Goal: Information Seeking & Learning: Learn about a topic

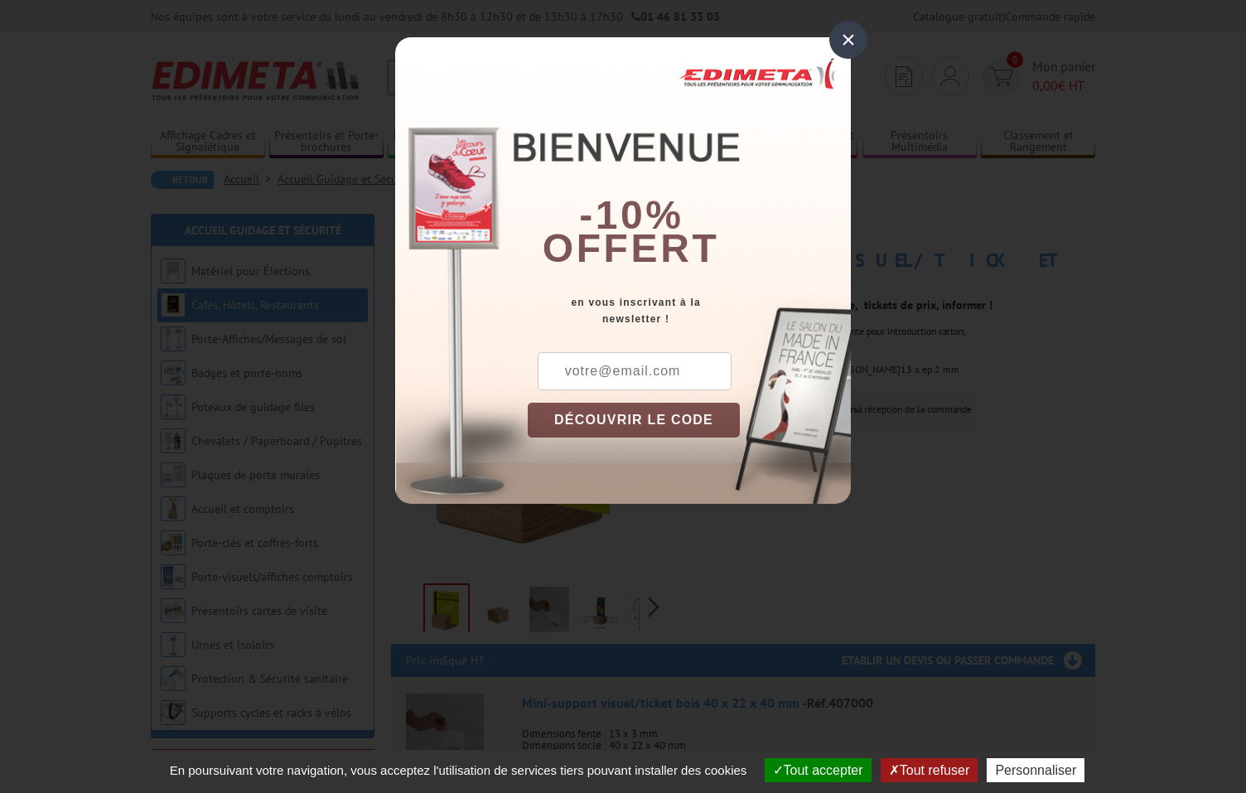
click at [841, 43] on div "×" at bounding box center [849, 40] width 38 height 38
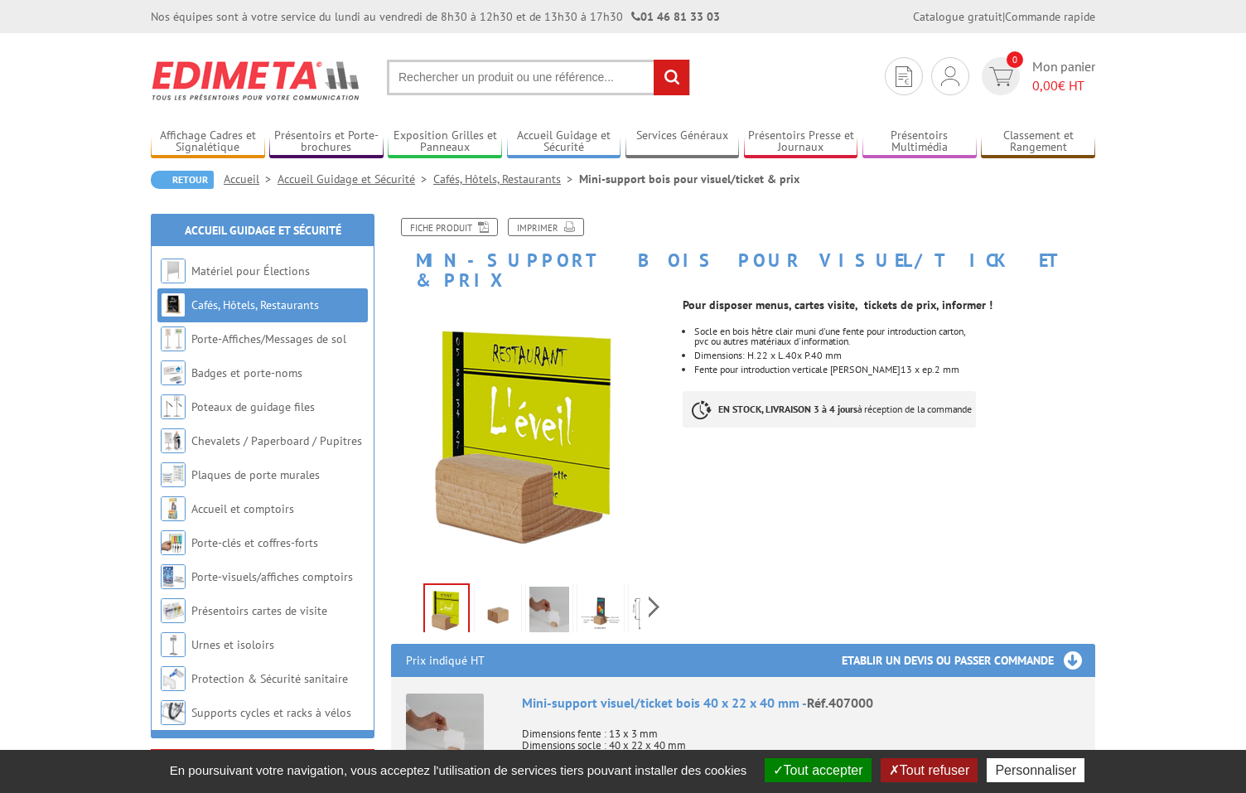
click at [498, 592] on img at bounding box center [498, 612] width 40 height 51
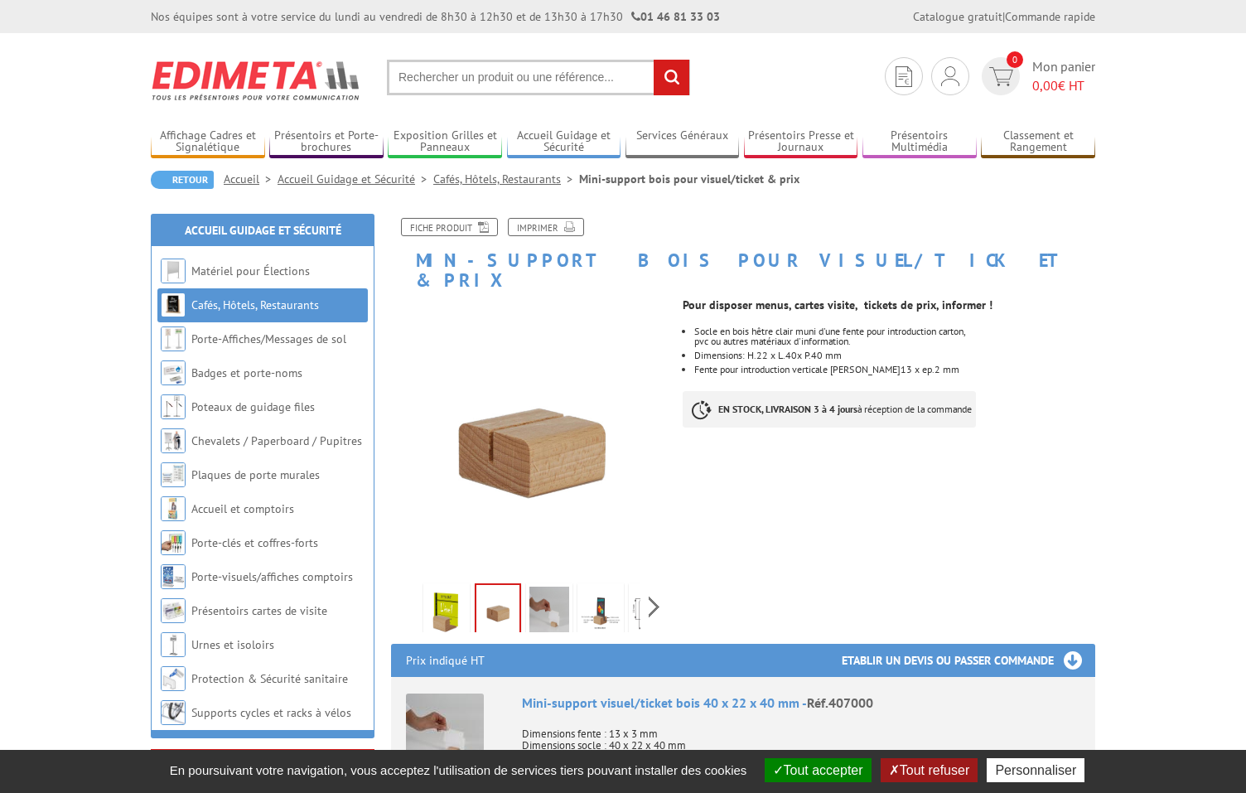
click at [553, 596] on img at bounding box center [550, 612] width 40 height 51
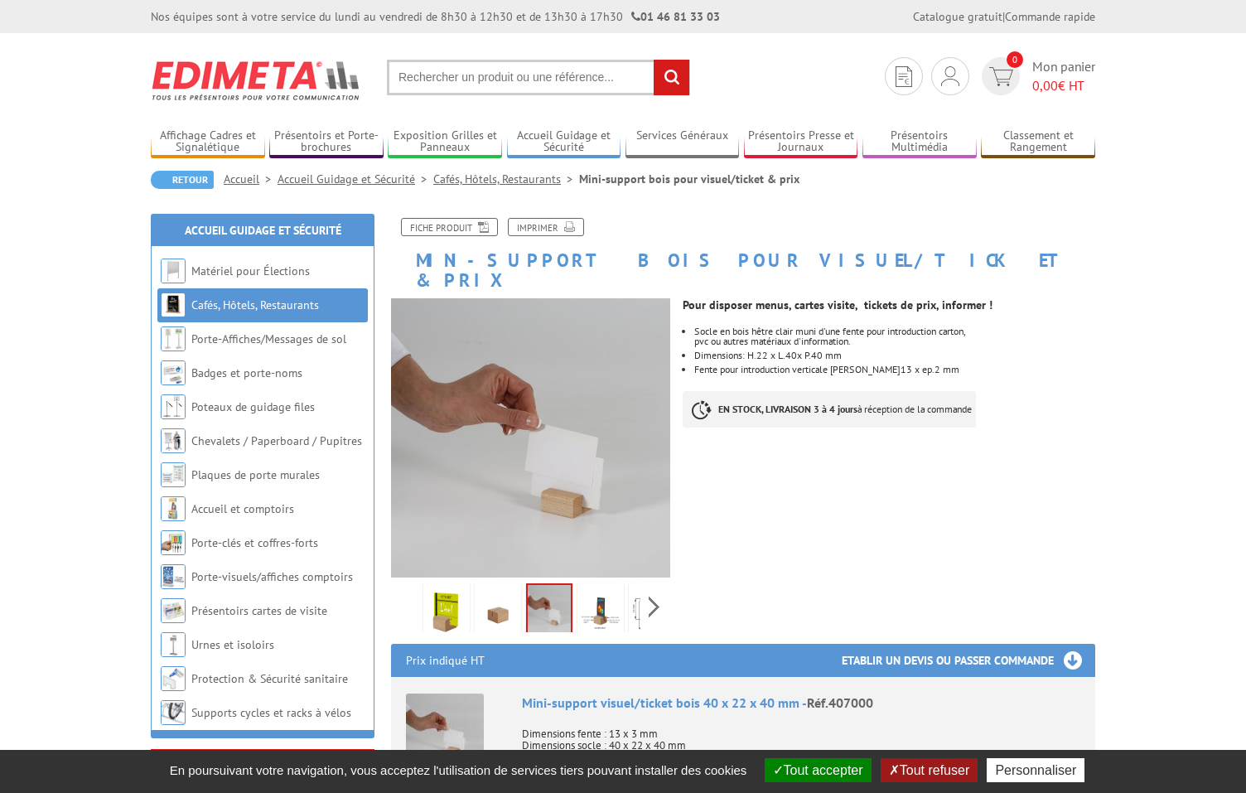
click at [591, 592] on img at bounding box center [601, 612] width 40 height 51
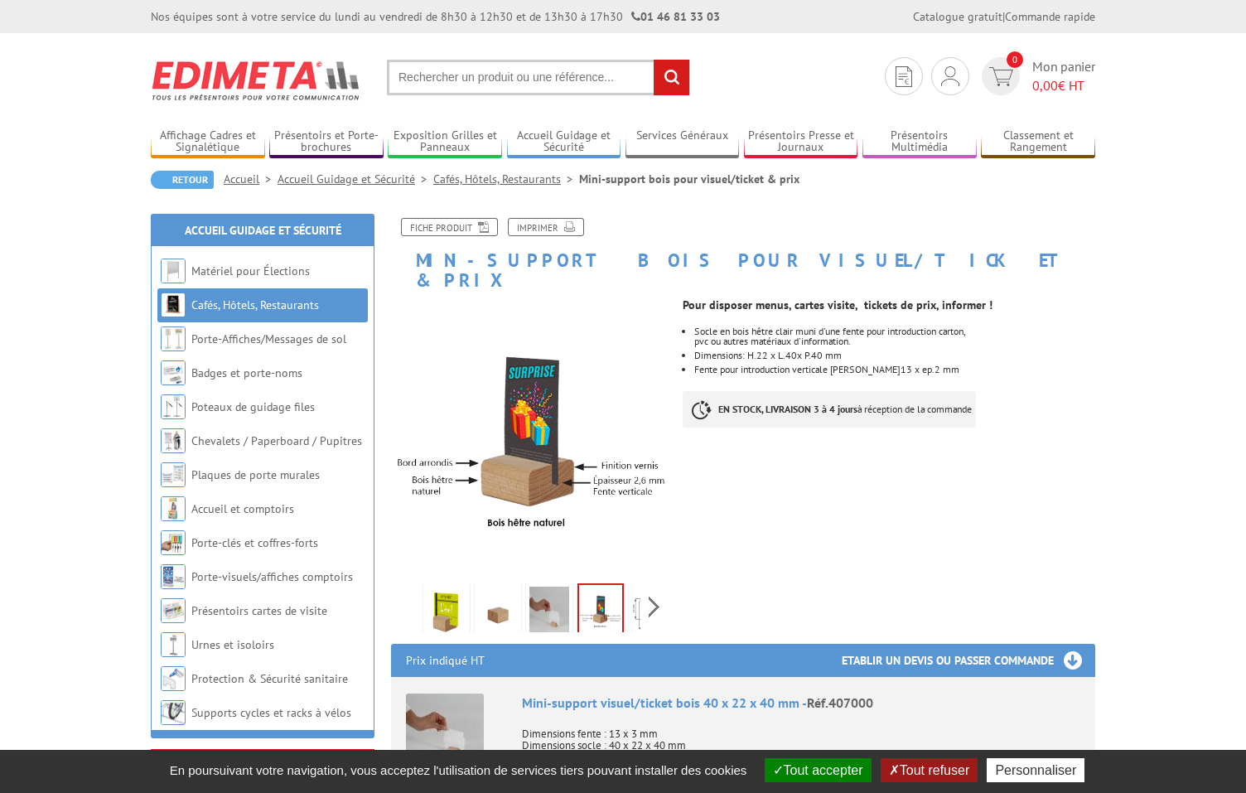
click at [648, 593] on div "Previous Next" at bounding box center [530, 607] width 279 height 58
click at [617, 594] on img at bounding box center [615, 612] width 40 height 51
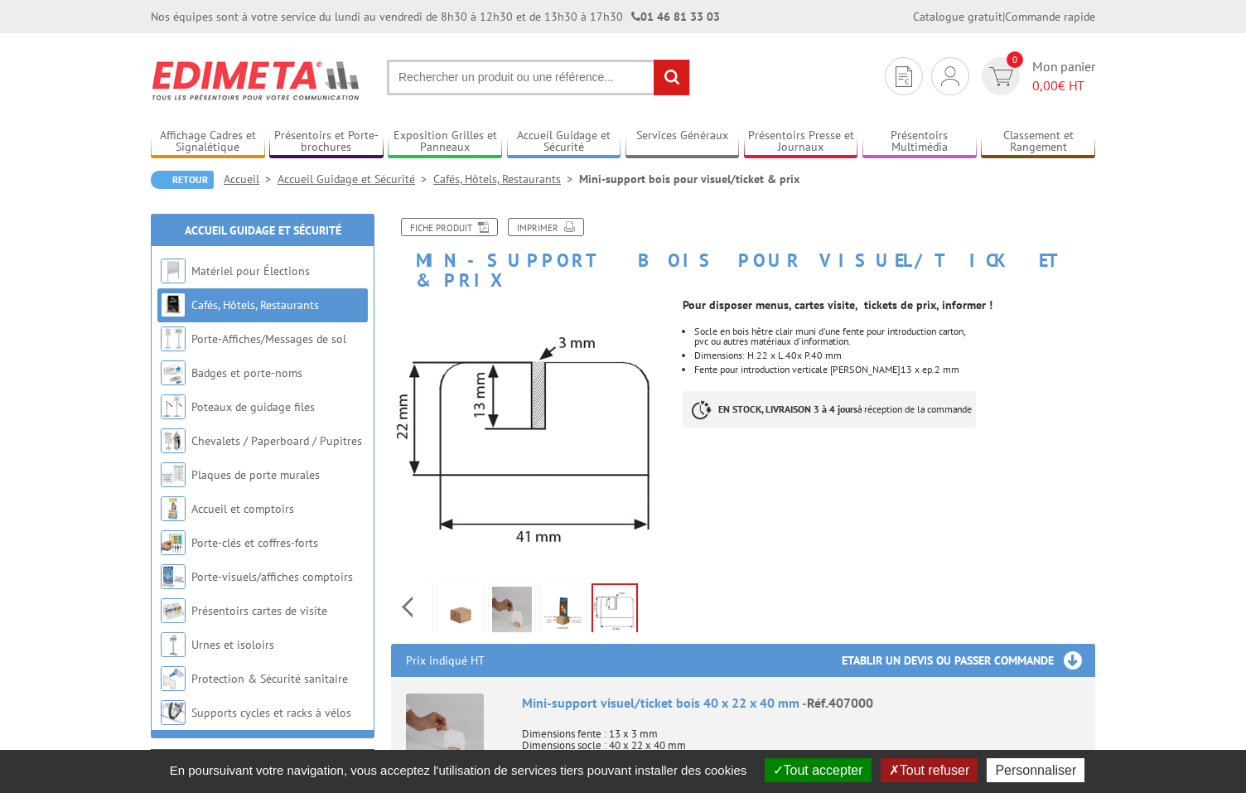
click at [561, 598] on img at bounding box center [564, 612] width 40 height 51
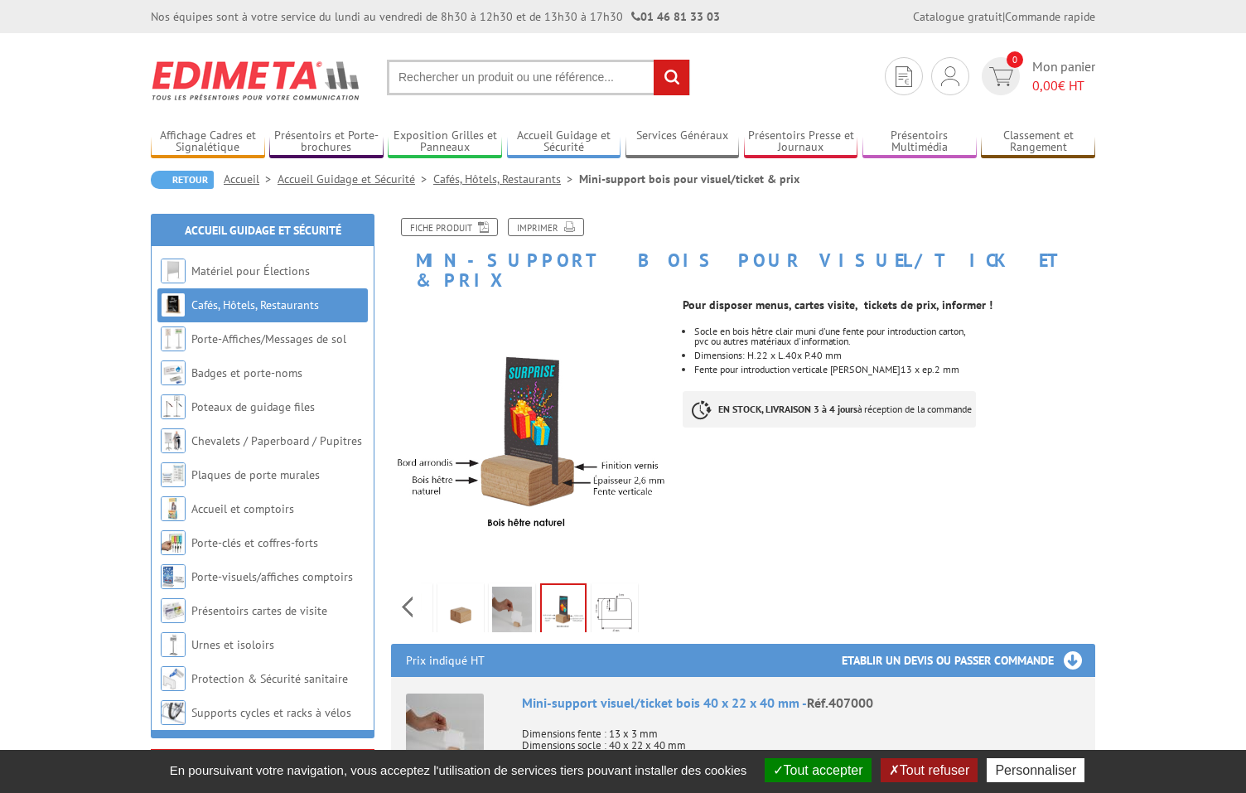
click at [511, 588] on img at bounding box center [512, 612] width 40 height 51
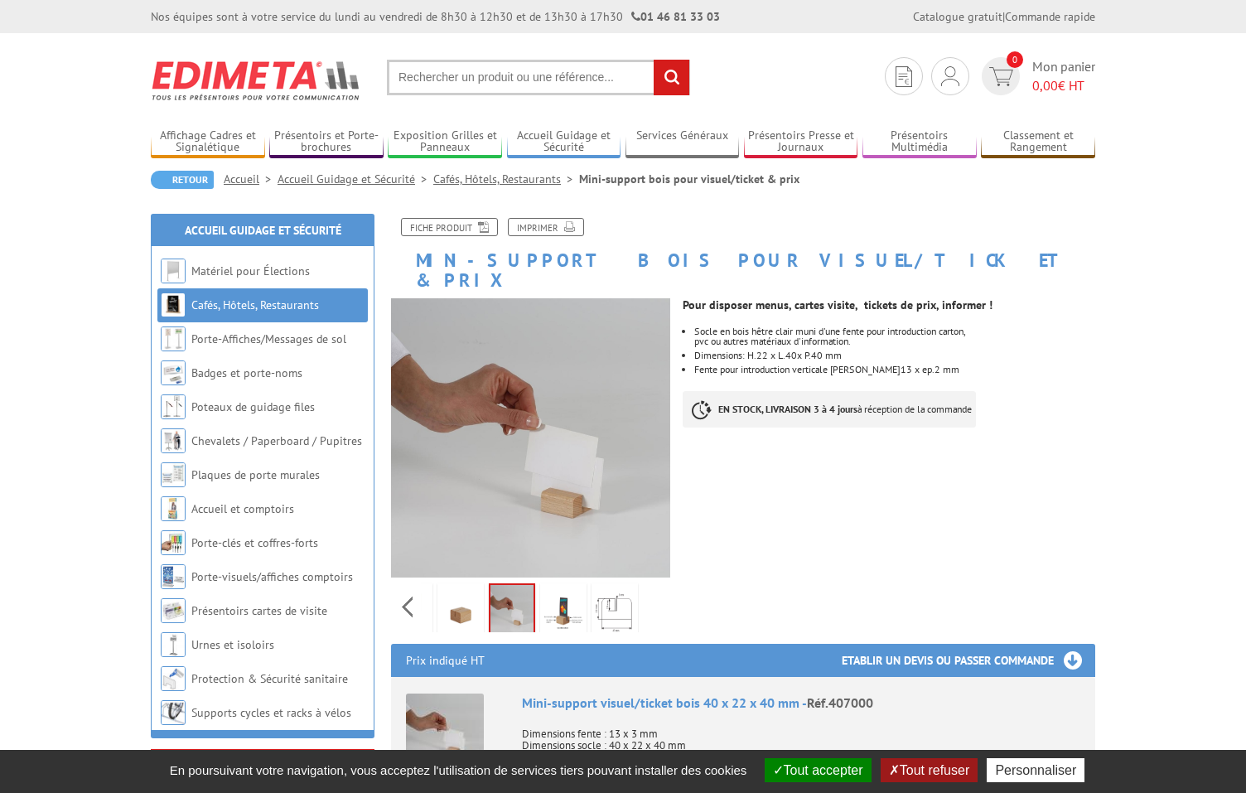
click at [460, 599] on img at bounding box center [461, 612] width 40 height 51
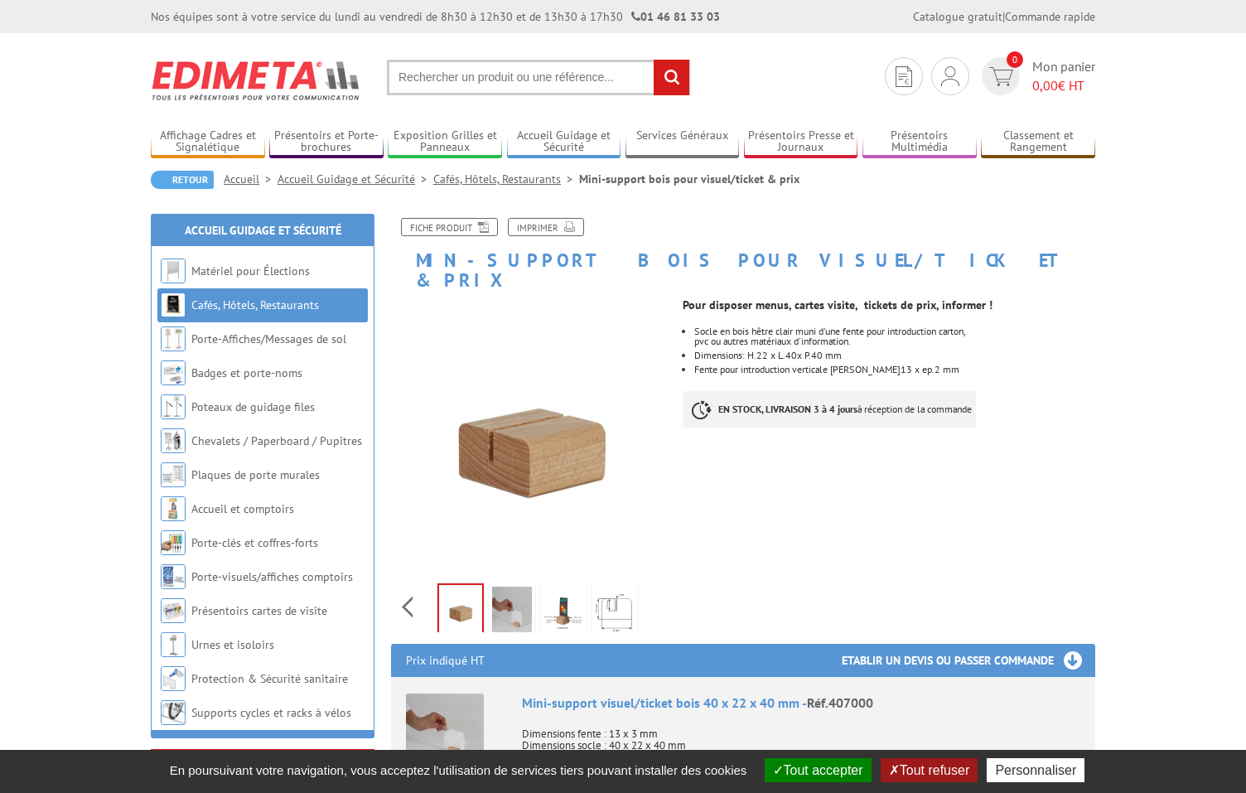
click at [507, 602] on img at bounding box center [512, 612] width 40 height 51
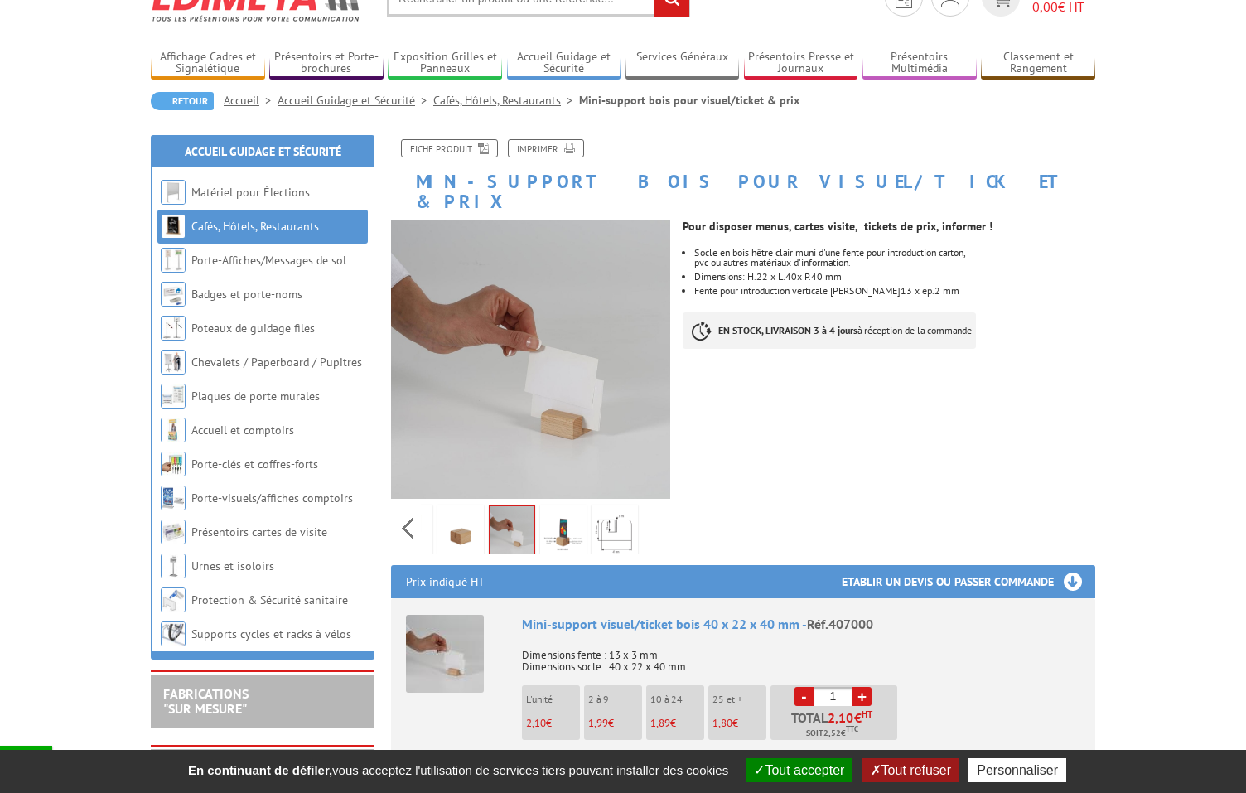
scroll to position [89, 0]
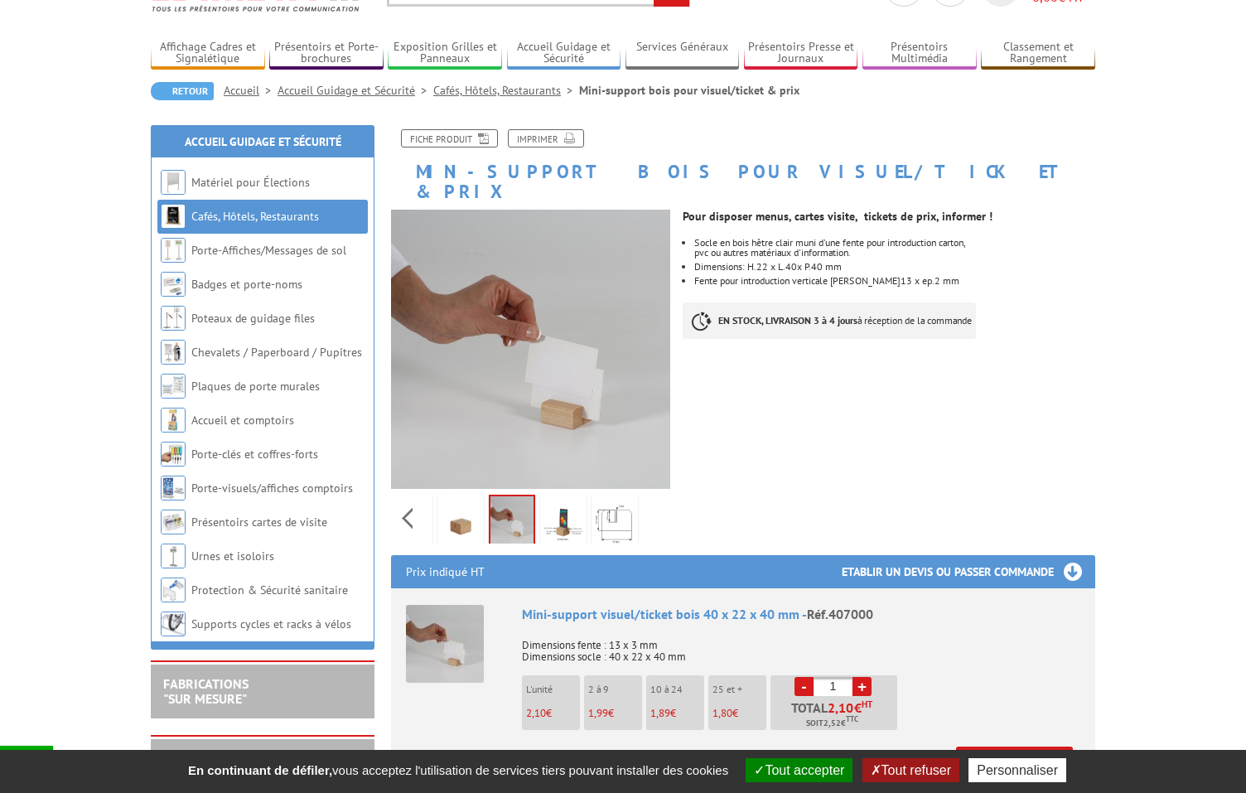
click at [616, 500] on img at bounding box center [615, 523] width 40 height 51
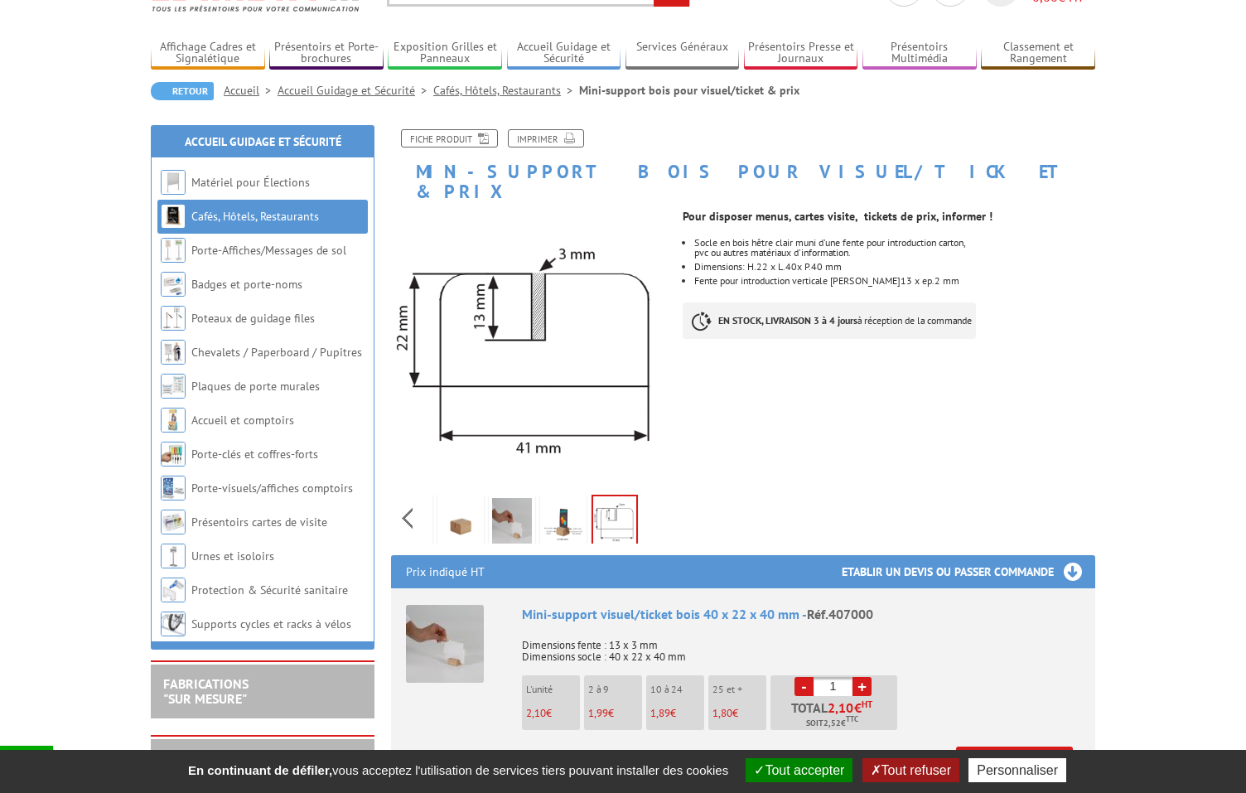
click at [564, 503] on img at bounding box center [564, 523] width 40 height 51
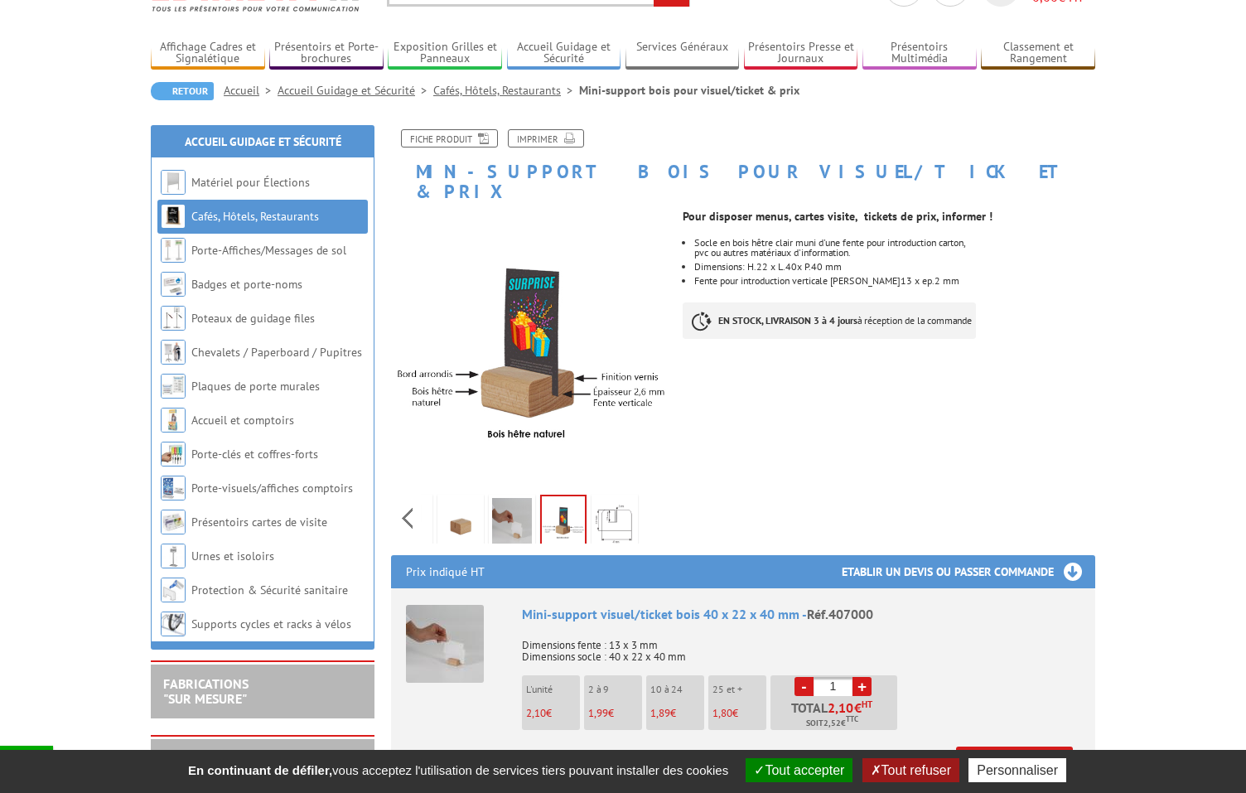
click at [457, 501] on img at bounding box center [461, 523] width 40 height 51
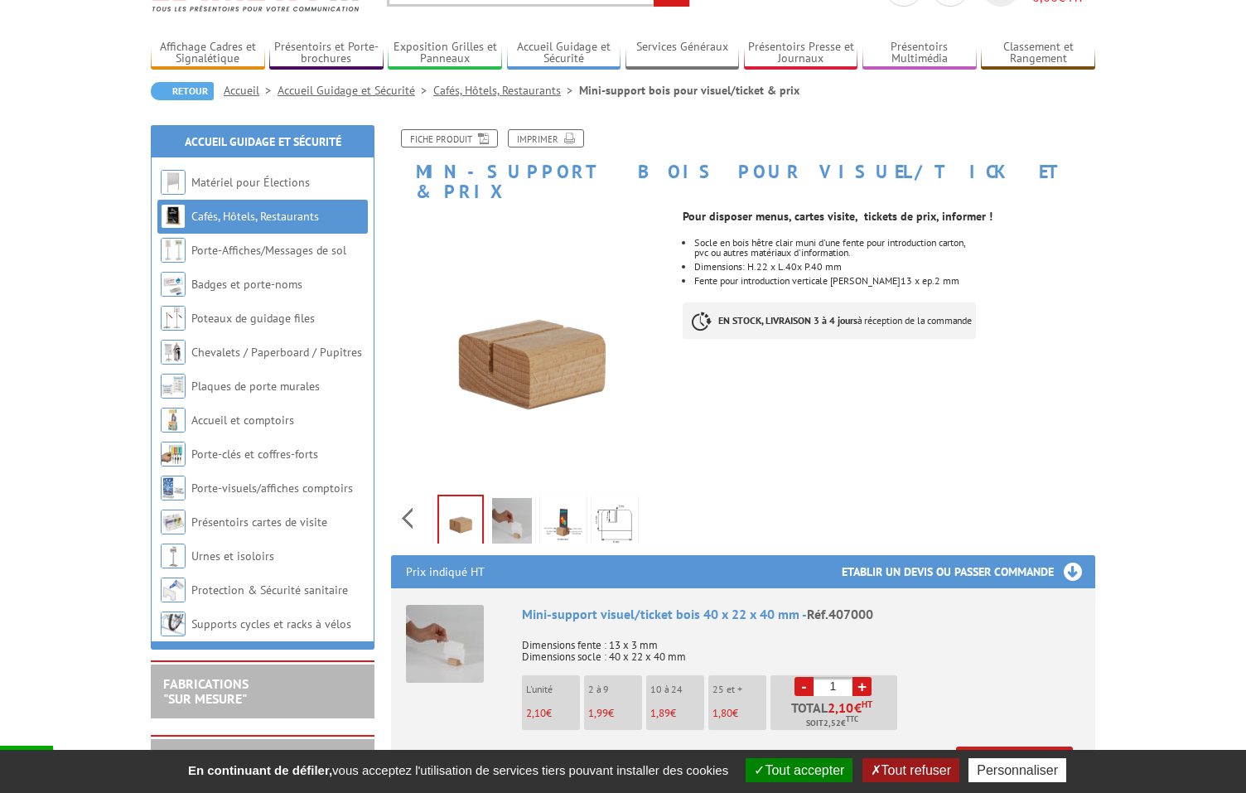
click at [516, 503] on img at bounding box center [512, 523] width 40 height 51
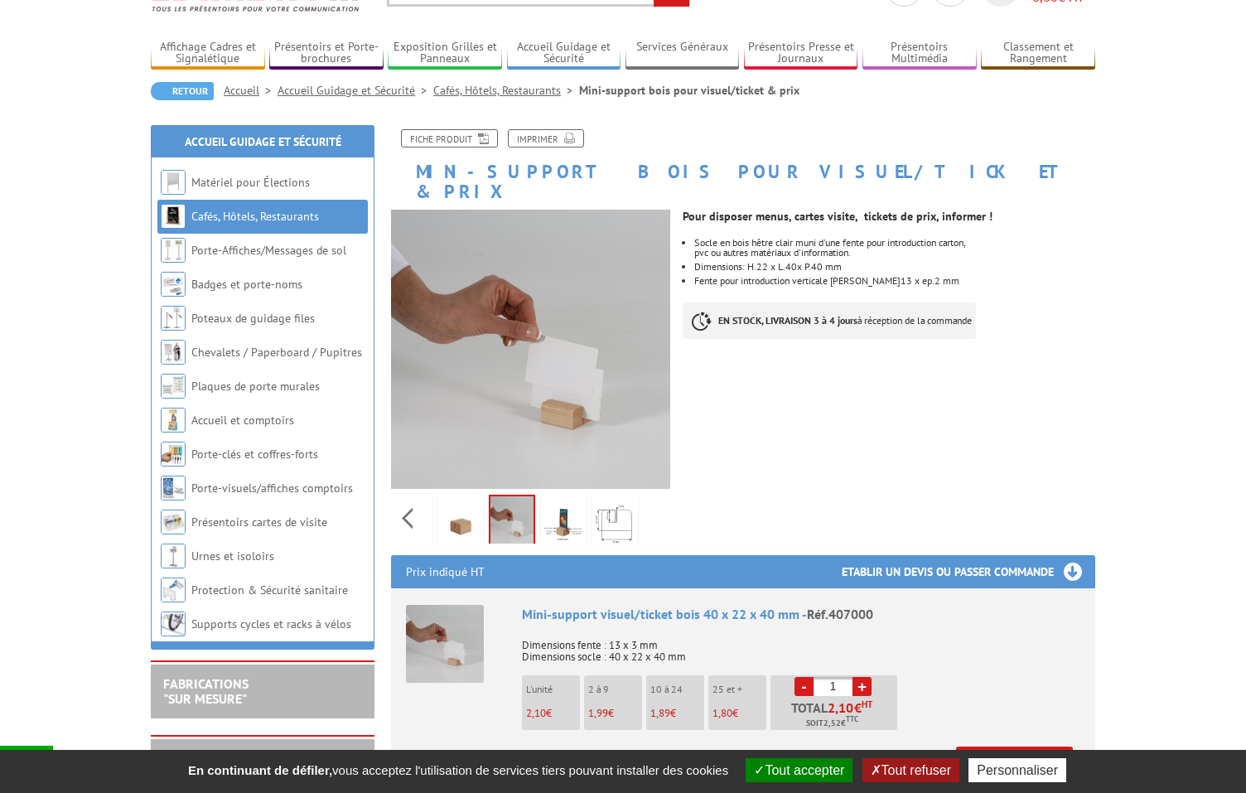
click at [471, 506] on img at bounding box center [461, 523] width 40 height 51
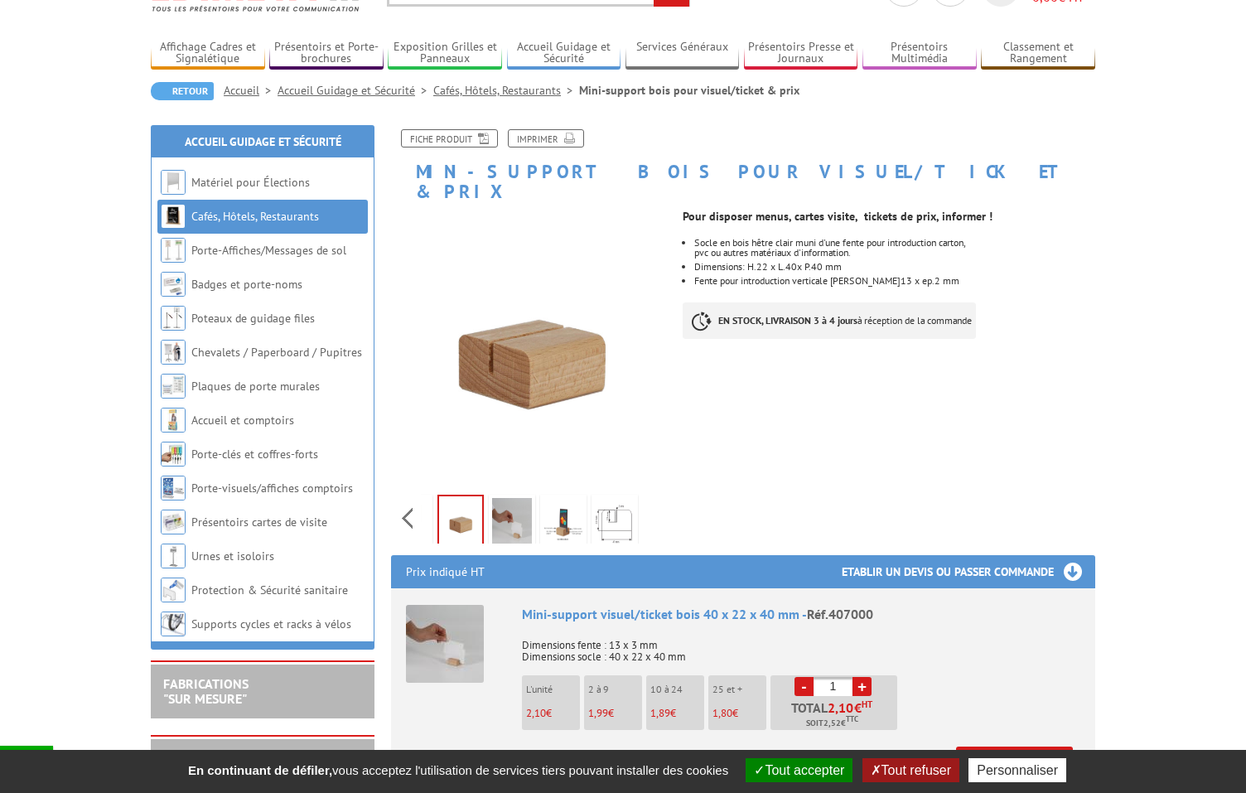
click at [515, 510] on img at bounding box center [512, 523] width 40 height 51
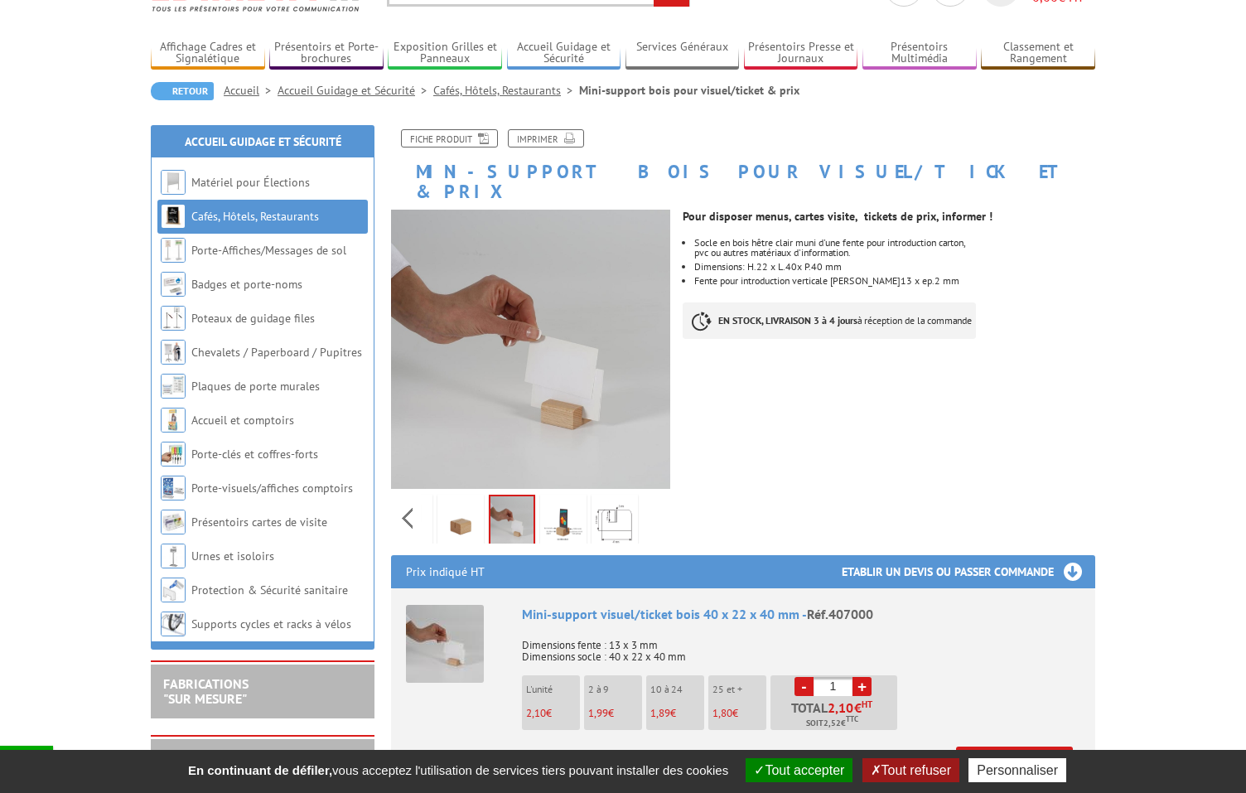
click at [564, 505] on img at bounding box center [564, 523] width 40 height 51
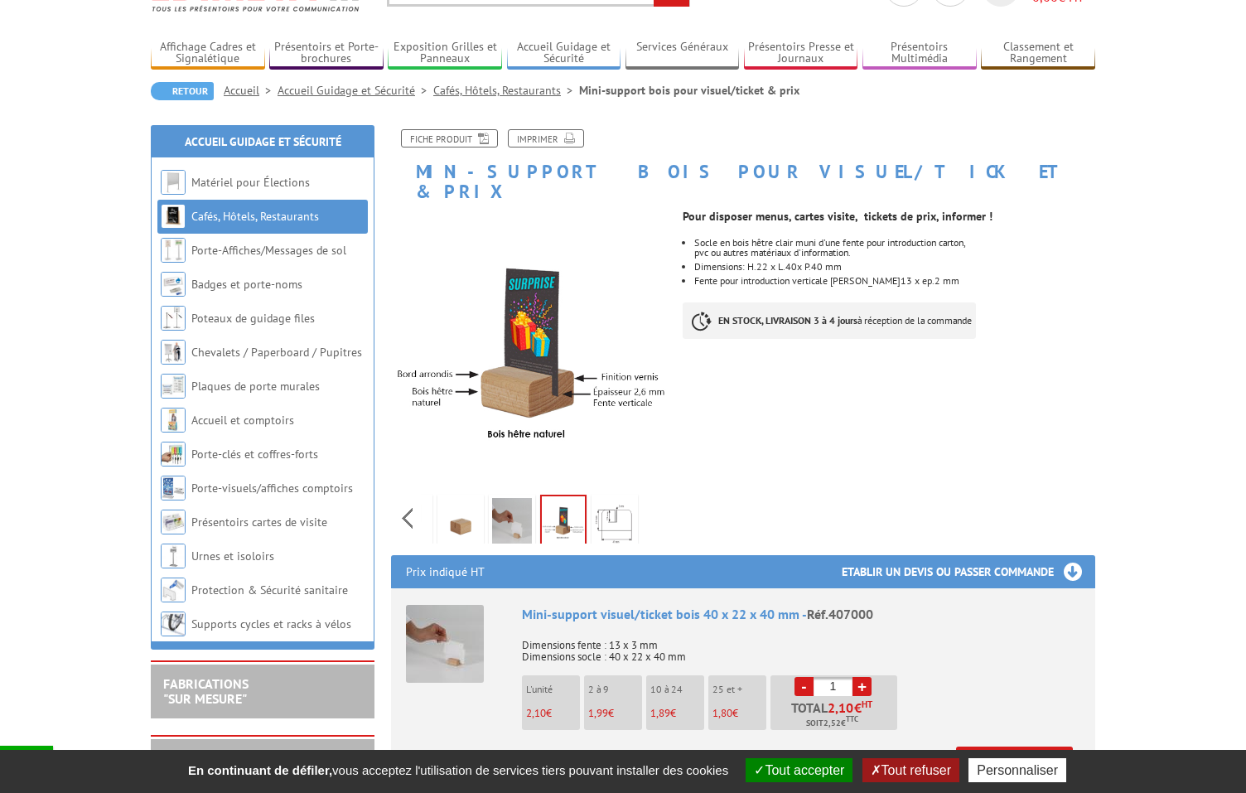
click at [622, 505] on img at bounding box center [615, 523] width 40 height 51
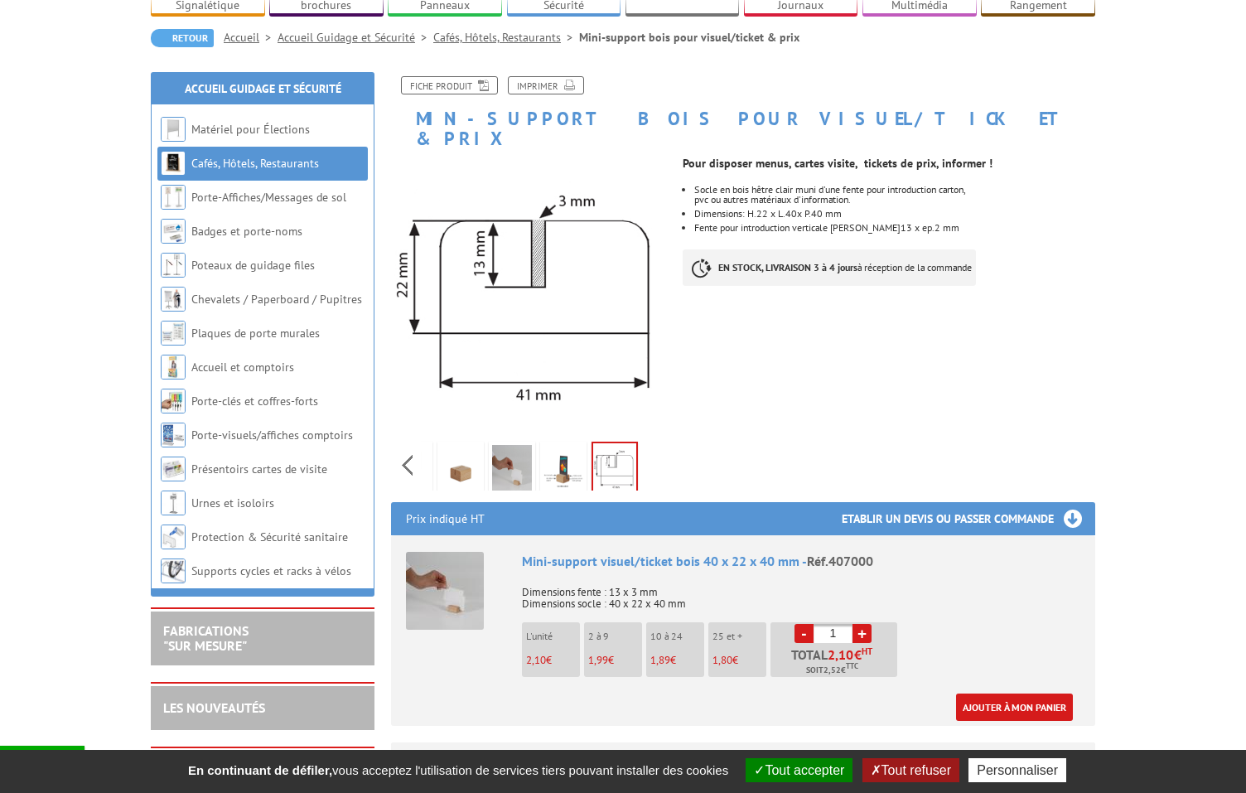
scroll to position [136, 0]
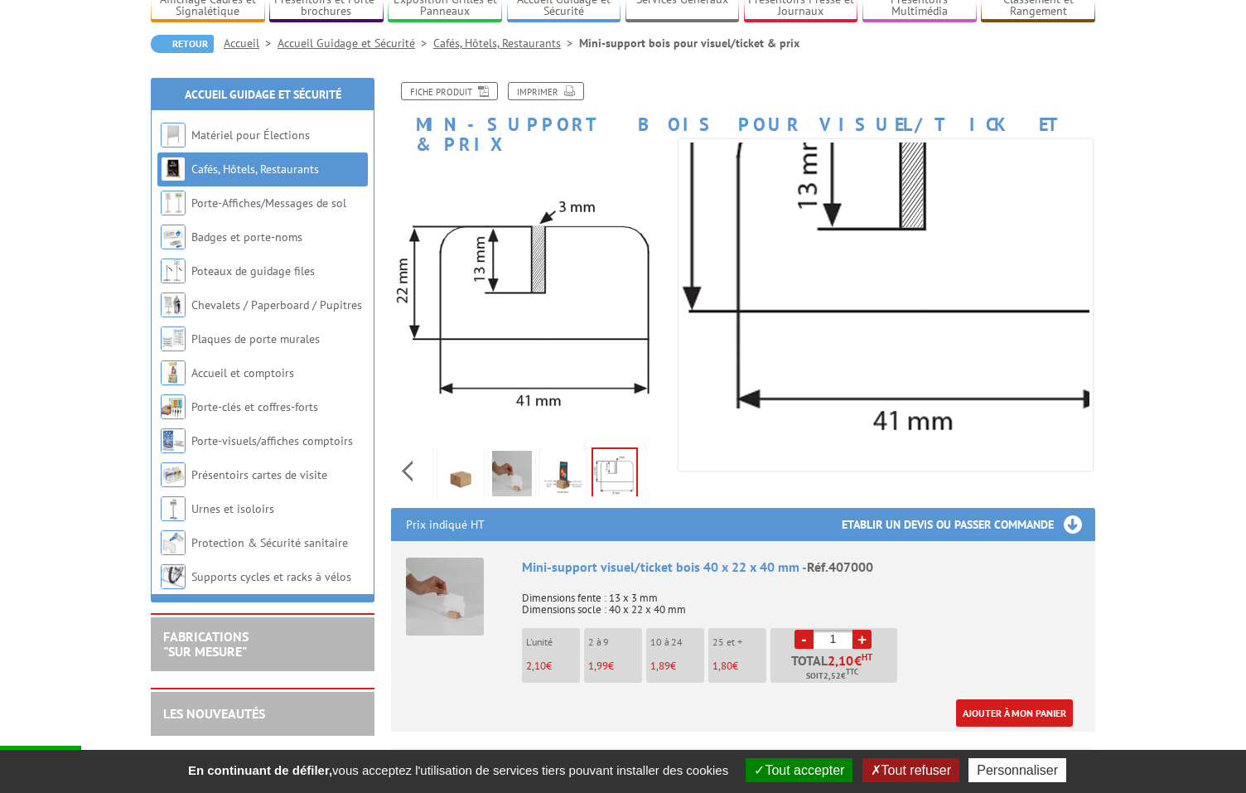
click at [463, 457] on img at bounding box center [461, 476] width 40 height 51
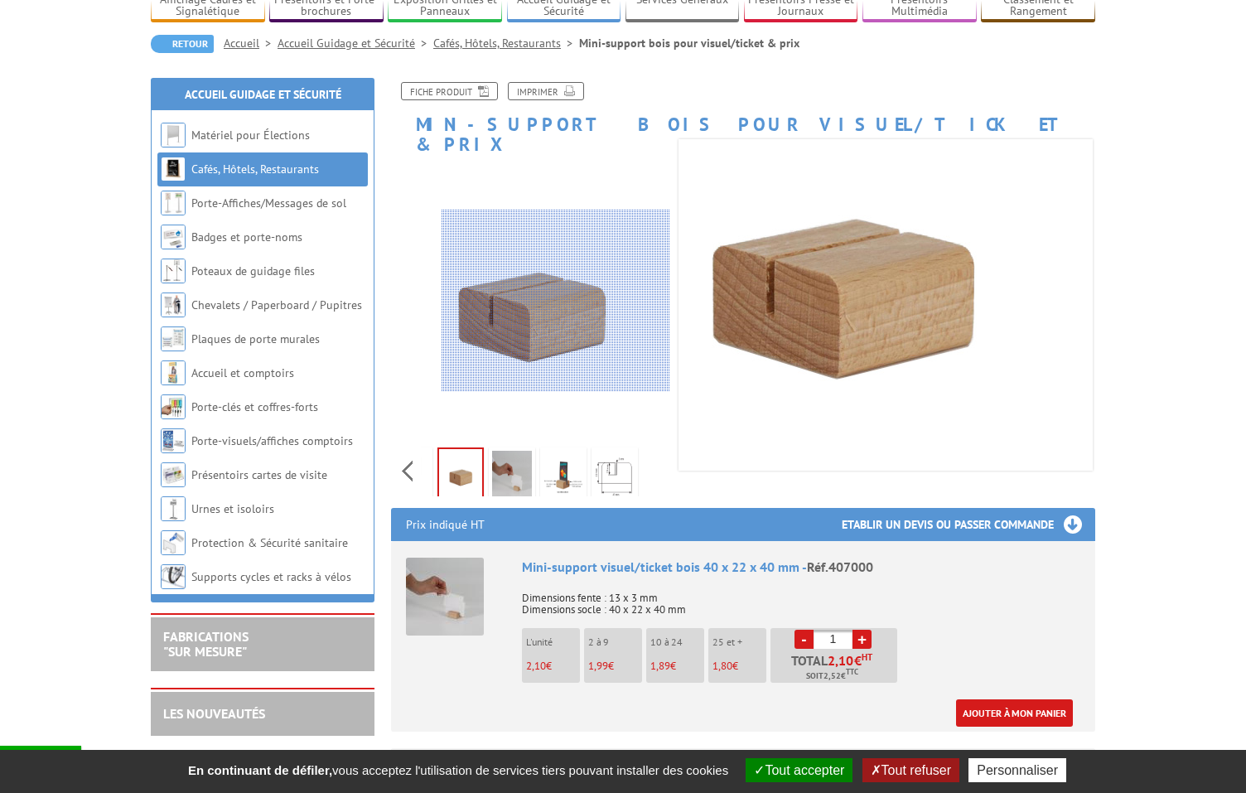
click at [561, 301] on div at bounding box center [556, 301] width 229 height 182
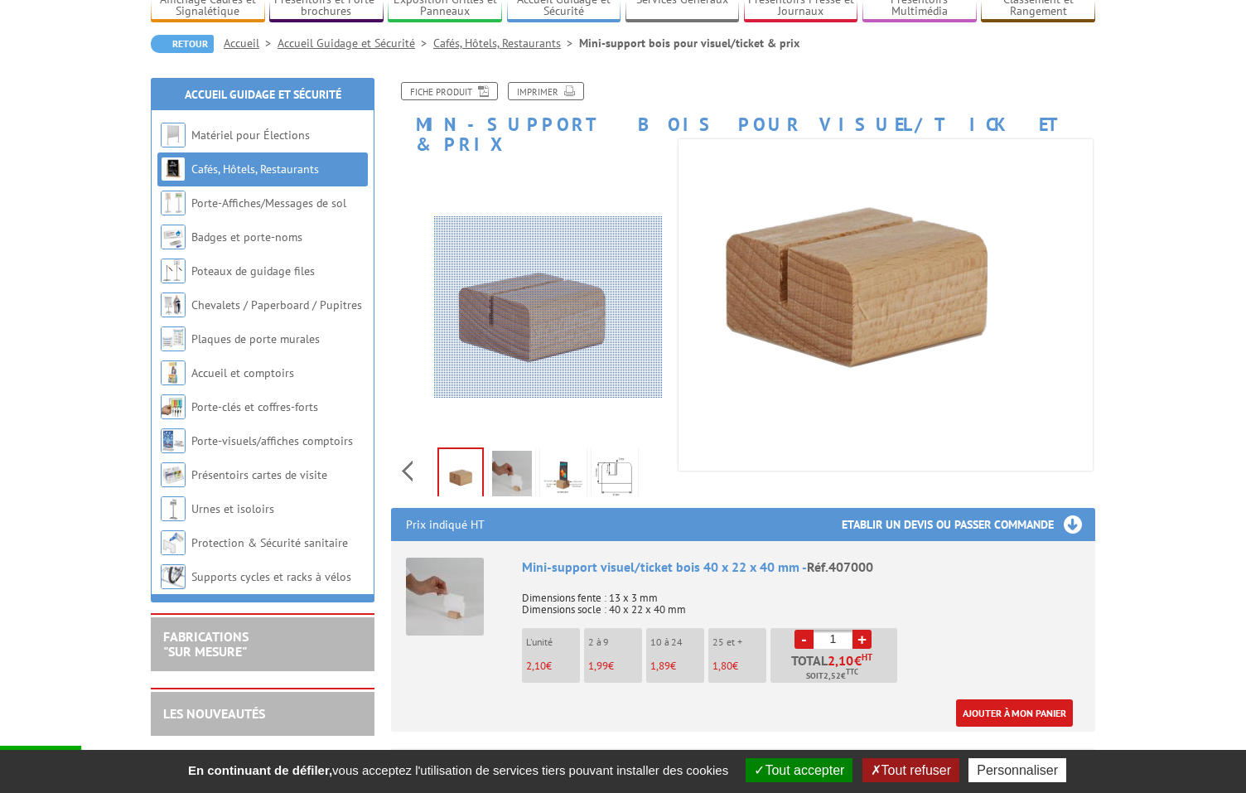
click at [549, 307] on div at bounding box center [548, 307] width 229 height 182
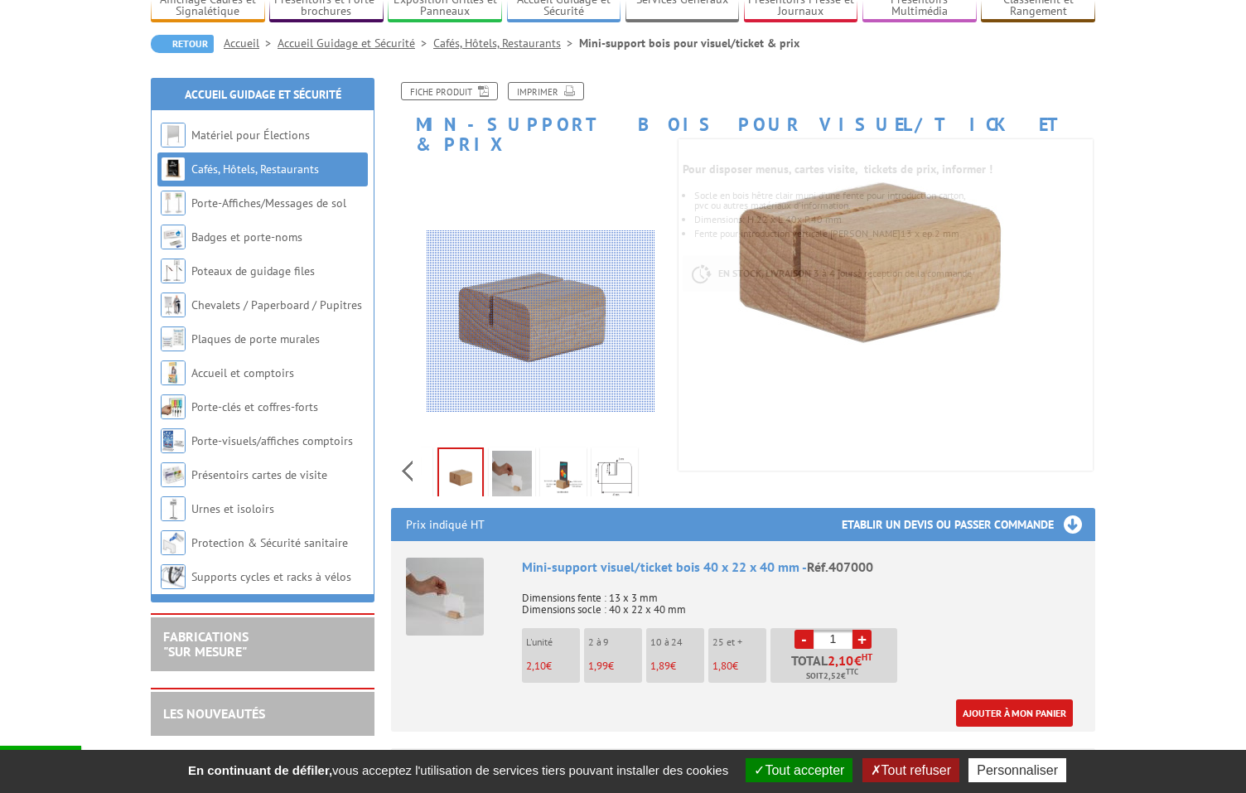
click at [538, 323] on div at bounding box center [541, 321] width 229 height 182
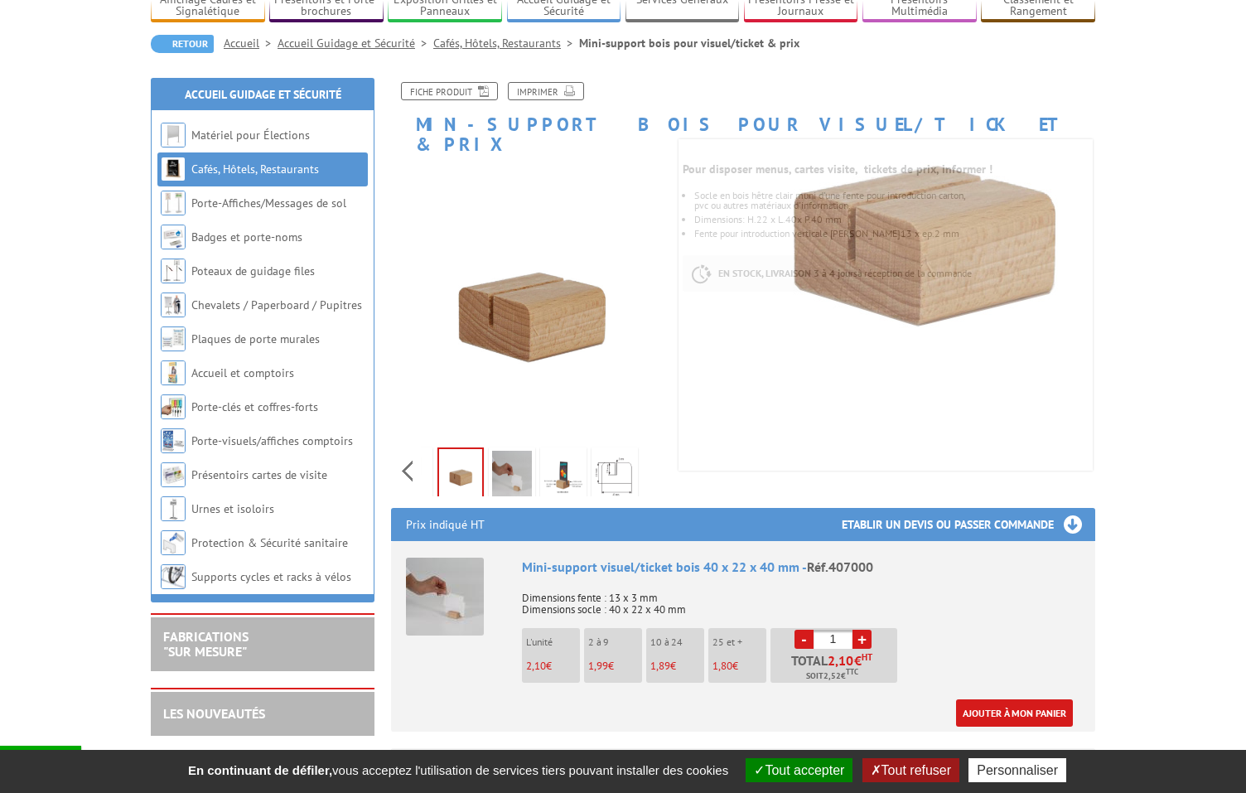
click at [459, 459] on img at bounding box center [460, 474] width 43 height 51
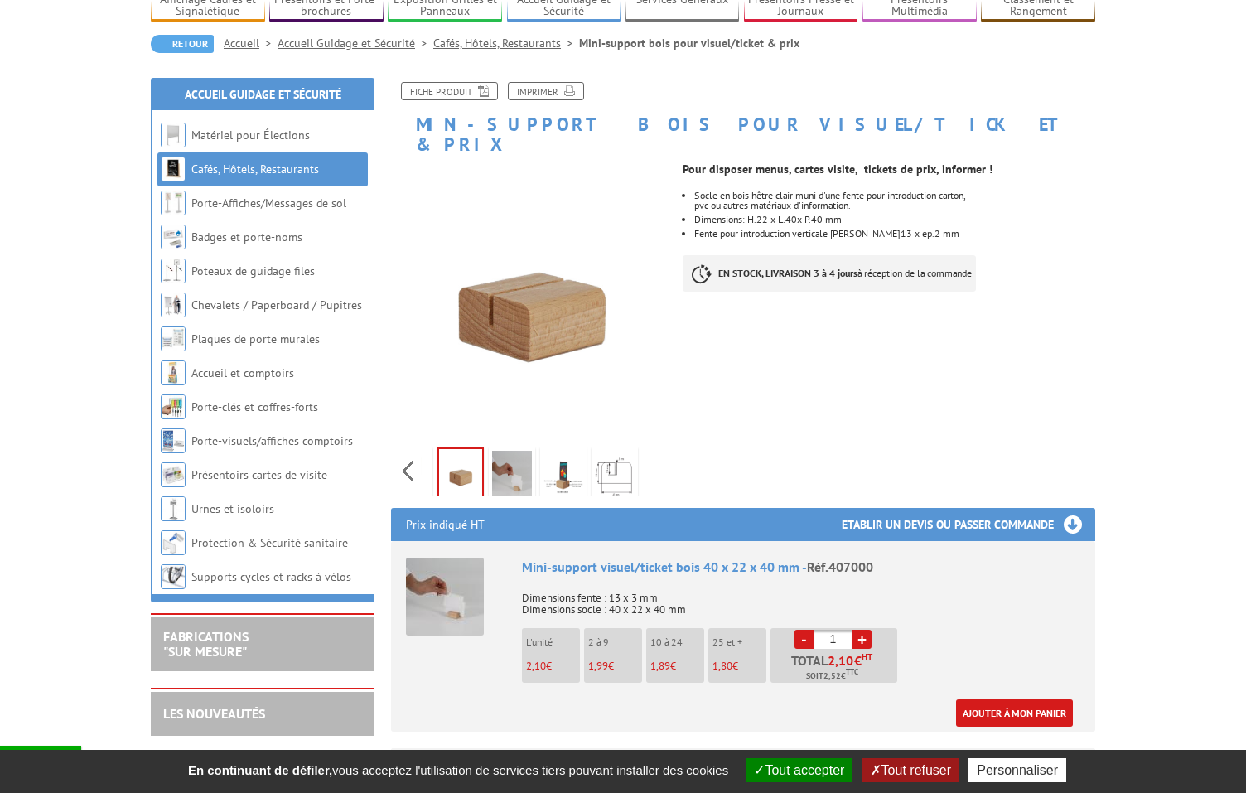
click at [469, 449] on img at bounding box center [460, 474] width 43 height 51
click at [524, 452] on img at bounding box center [512, 476] width 40 height 51
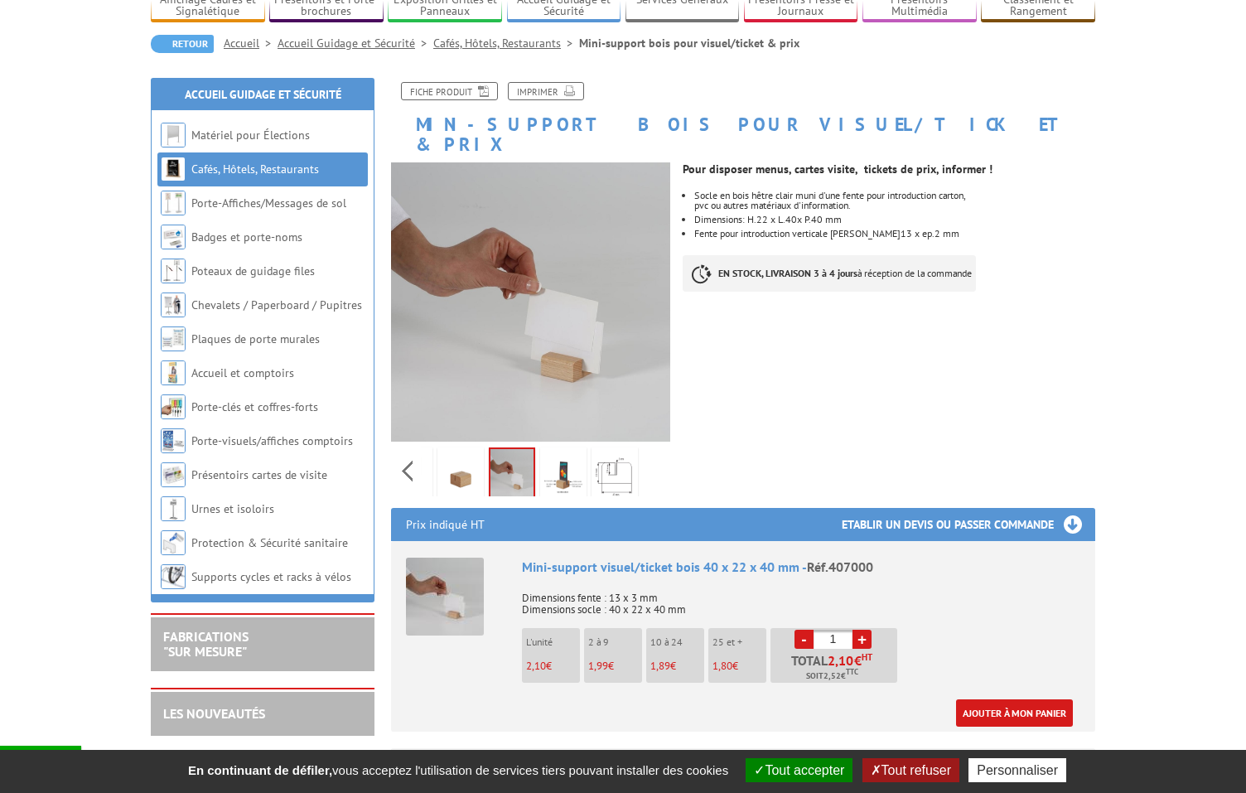
click at [551, 453] on img at bounding box center [564, 476] width 40 height 51
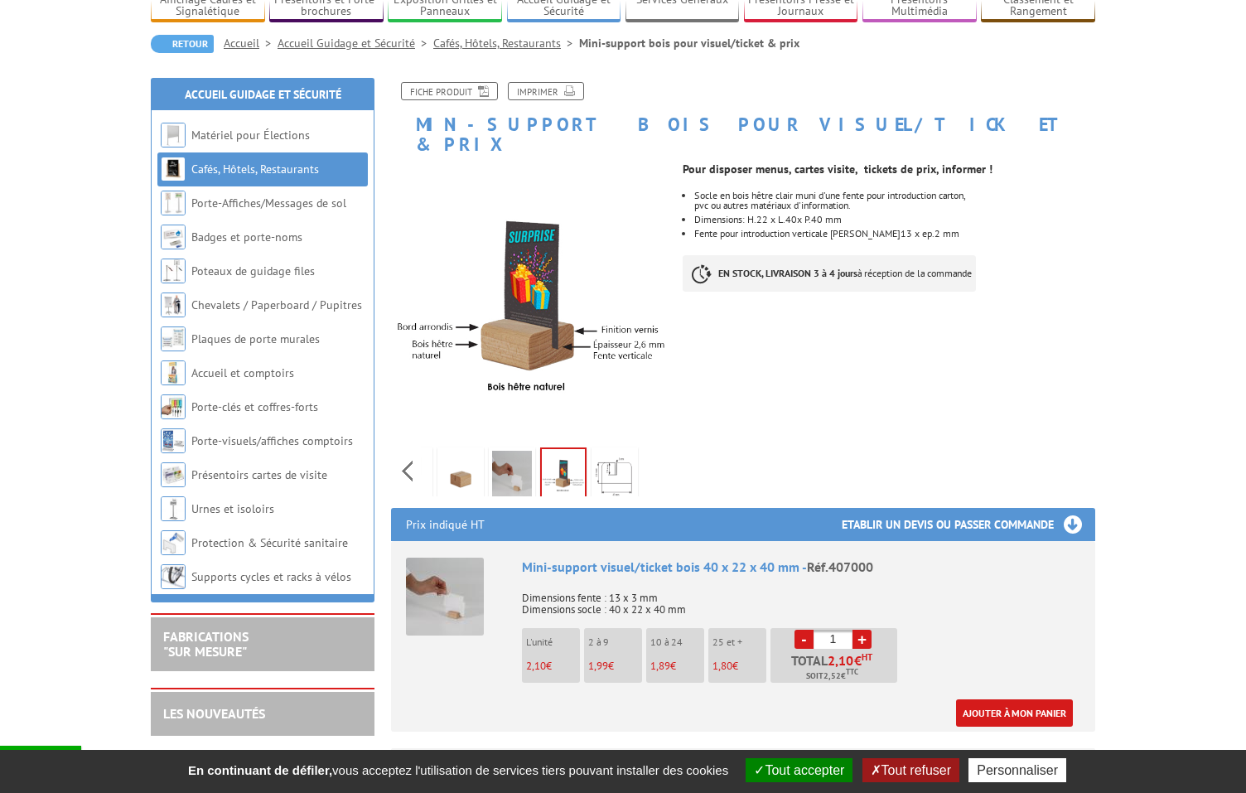
click at [458, 467] on img at bounding box center [461, 476] width 40 height 51
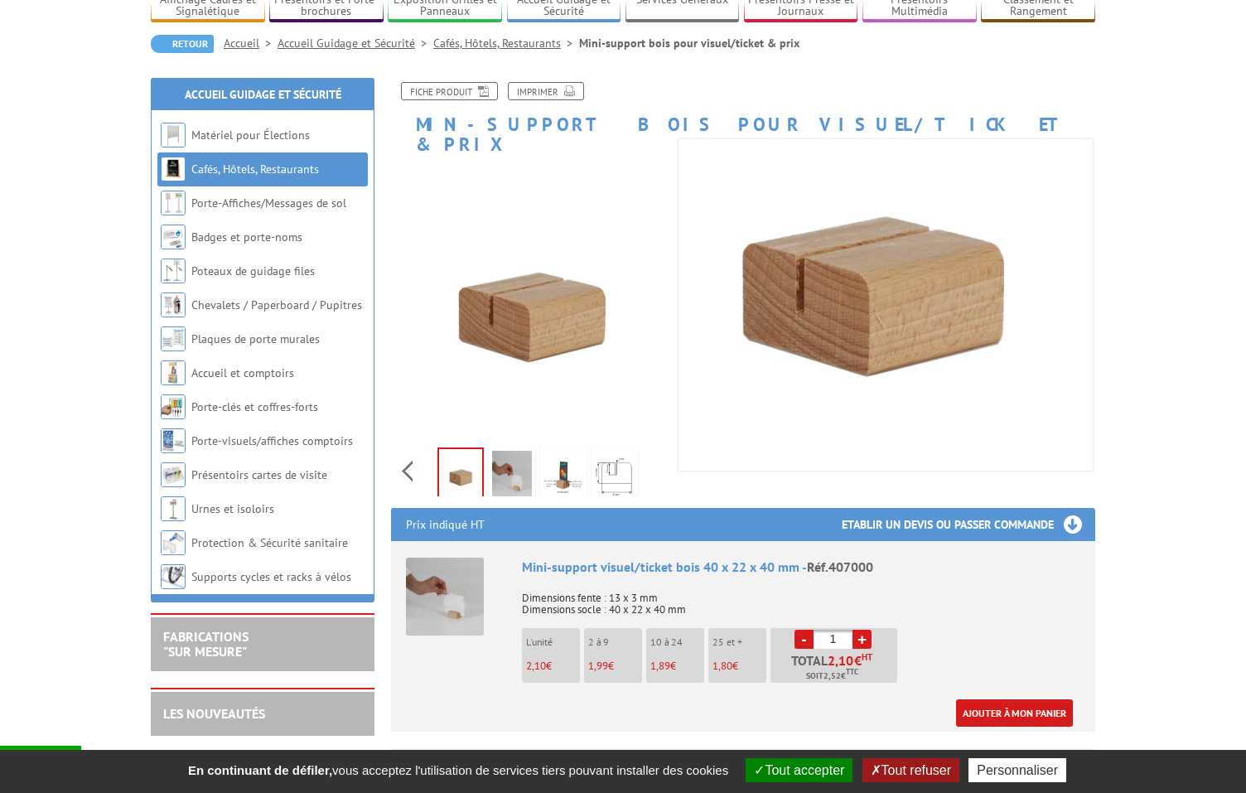
click at [616, 457] on img at bounding box center [615, 476] width 40 height 51
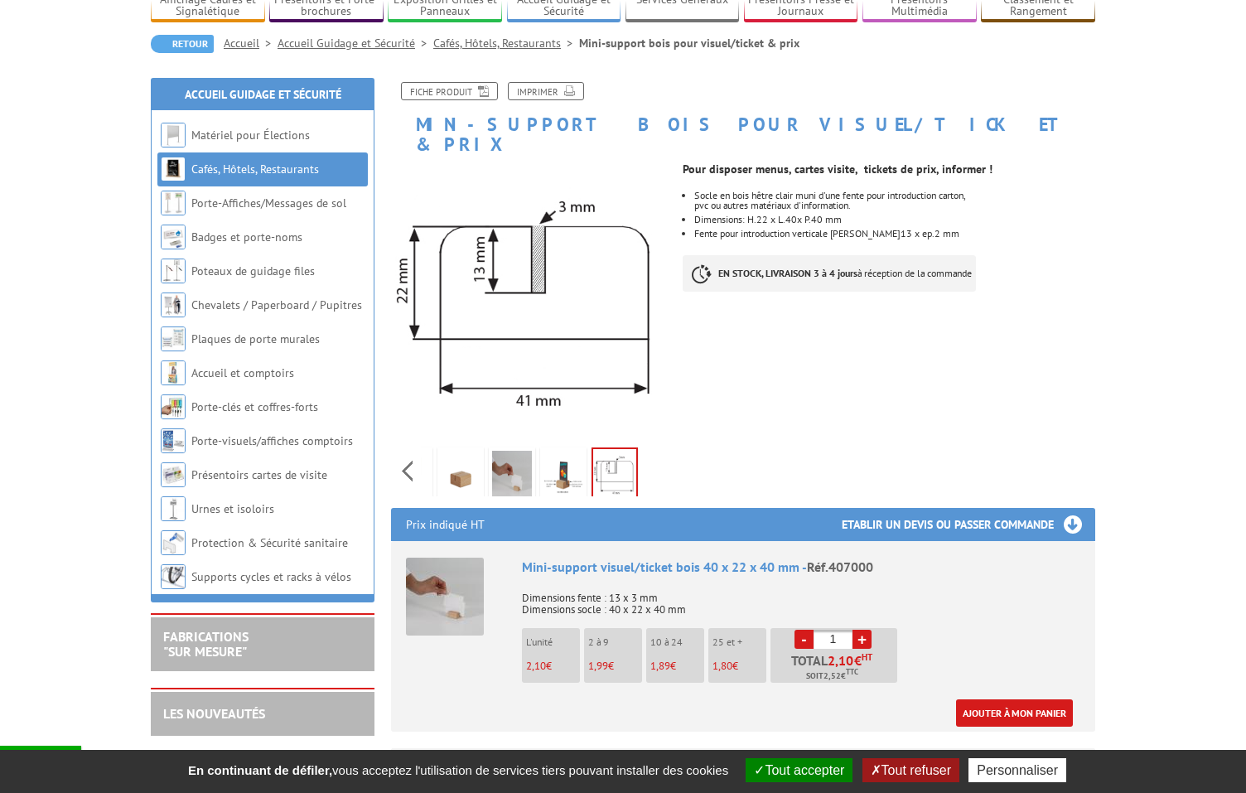
click at [460, 460] on img at bounding box center [461, 476] width 40 height 51
